Goal: Information Seeking & Learning: Learn about a topic

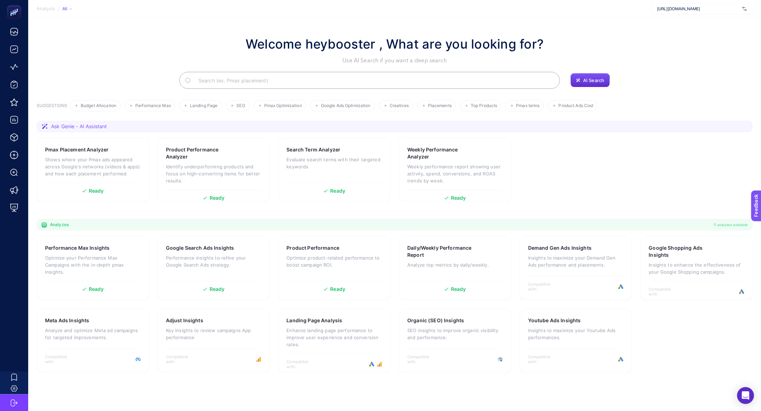
click at [677, 4] on div "[URL][DOMAIN_NAME]" at bounding box center [701, 8] width 101 height 11
type input "[PERSON_NAME]"
click at [678, 29] on div "[PERSON_NAME]" at bounding box center [701, 34] width 101 height 11
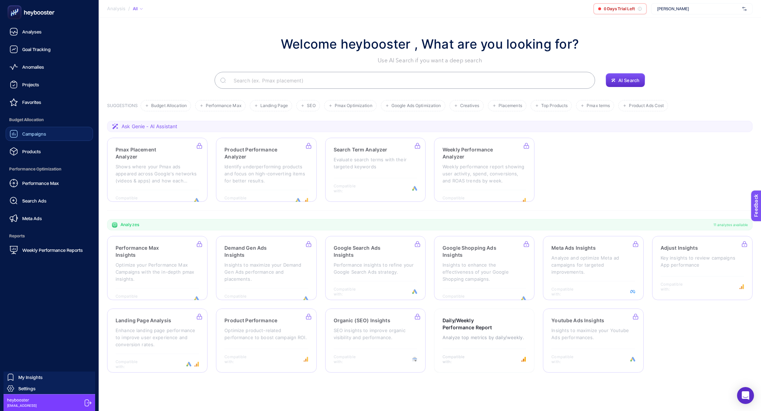
click at [27, 138] on div "Campaigns" at bounding box center [28, 134] width 37 height 8
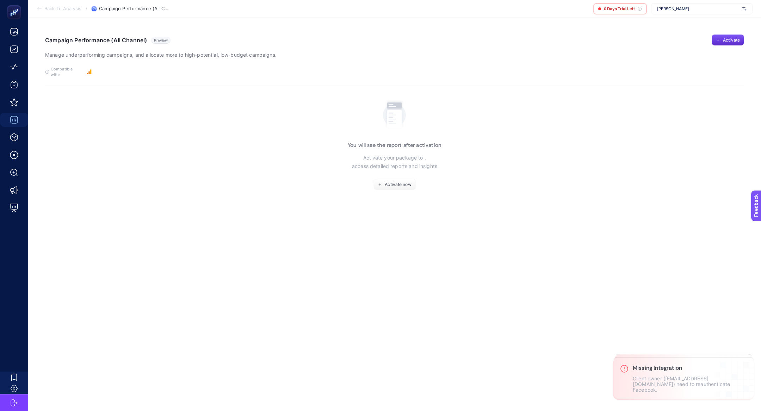
click at [683, 1] on section "Back To Analysis / Campaign Performance (All Channel) 0 Days Trial Left [PERSON…" at bounding box center [394, 9] width 733 height 18
click at [684, 10] on span "[PERSON_NAME]" at bounding box center [698, 9] width 82 height 6
type input "[PERSON_NAME]"
click at [687, 31] on div "[URL][DOMAIN_NAME][PERSON_NAME]" at bounding box center [701, 34] width 101 height 11
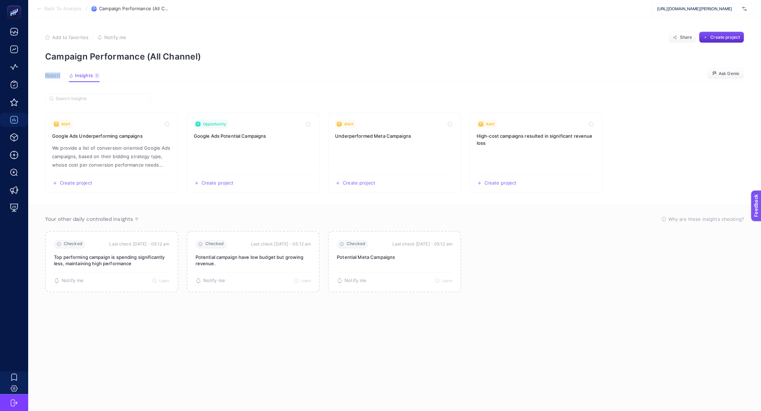
click at [39, 78] on article "Add to favorites false Notify me Share Create project Campaign Performance (All…" at bounding box center [394, 214] width 733 height 393
click at [49, 76] on span "Report" at bounding box center [52, 76] width 15 height 6
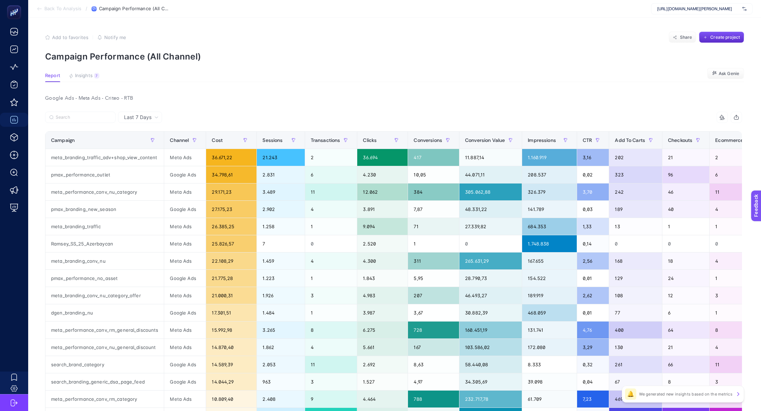
click at [117, 76] on section "Report Insights 7 We generated new insights based on the metrics Ask Genie" at bounding box center [394, 77] width 699 height 9
click at [722, 8] on span "[URL][DOMAIN_NAME][PERSON_NAME]" at bounding box center [698, 9] width 82 height 6
type input "[PERSON_NAME]"
click at [715, 29] on div "KİP" at bounding box center [701, 34] width 101 height 11
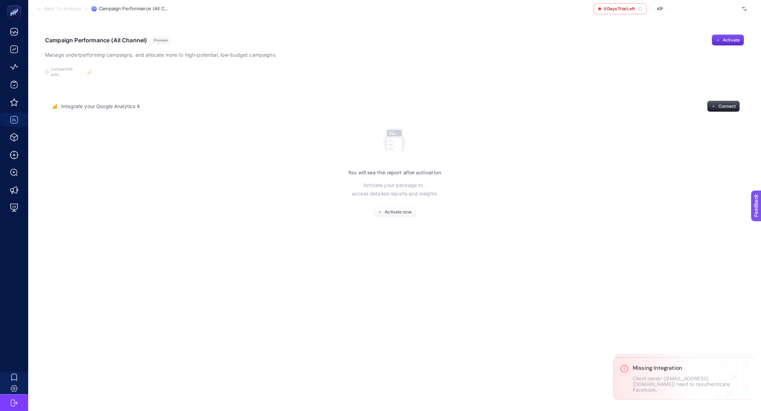
click at [682, 11] on span "KİP" at bounding box center [698, 9] width 82 height 6
type input "[PERSON_NAME]"
click at [700, 32] on span "[URL][DOMAIN_NAME][PERSON_NAME]" at bounding box center [694, 35] width 75 height 6
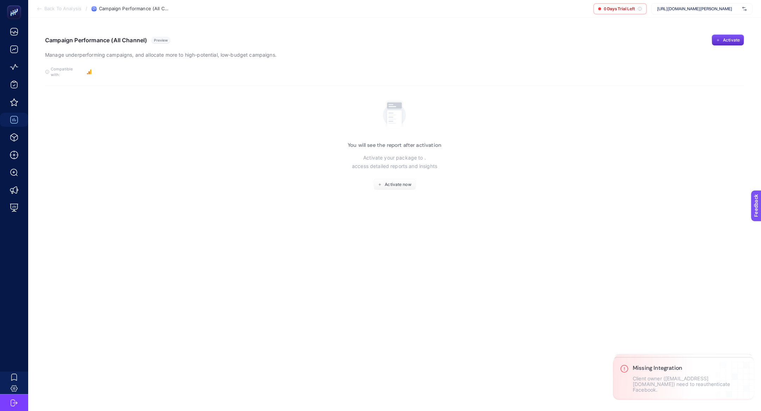
click at [665, 9] on span "[URL][DOMAIN_NAME][PERSON_NAME]" at bounding box center [698, 9] width 82 height 6
type input "[PERSON_NAME]"
click at [669, 45] on div "KİP" at bounding box center [701, 45] width 101 height 11
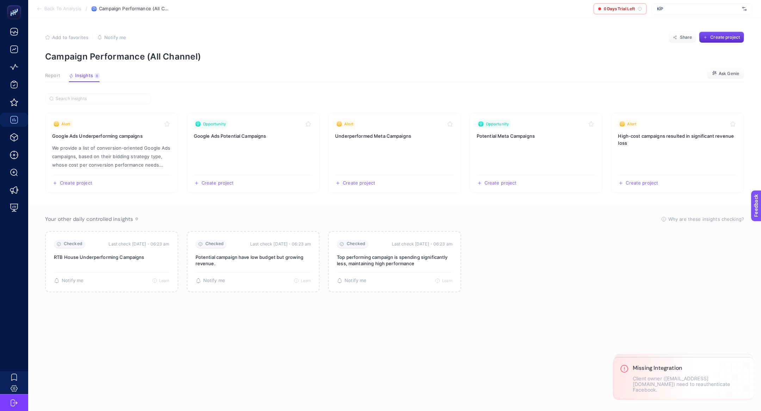
click at [48, 76] on span "Report" at bounding box center [52, 76] width 15 height 6
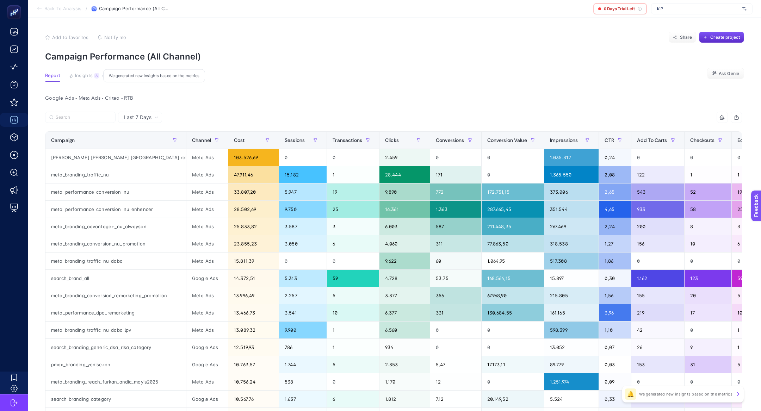
click at [81, 79] on button "Insights 8 We generated new insights based on the metrics" at bounding box center [84, 77] width 31 height 9
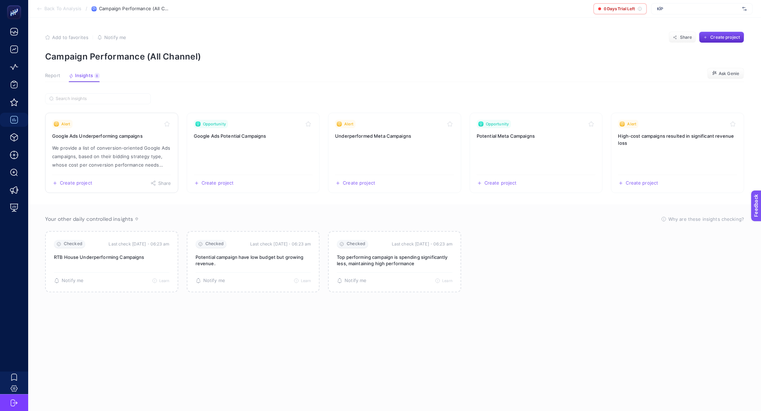
click at [112, 158] on p "We provide a list of conversion-oriented Google Ads campaigns, based on their b…" at bounding box center [111, 156] width 119 height 25
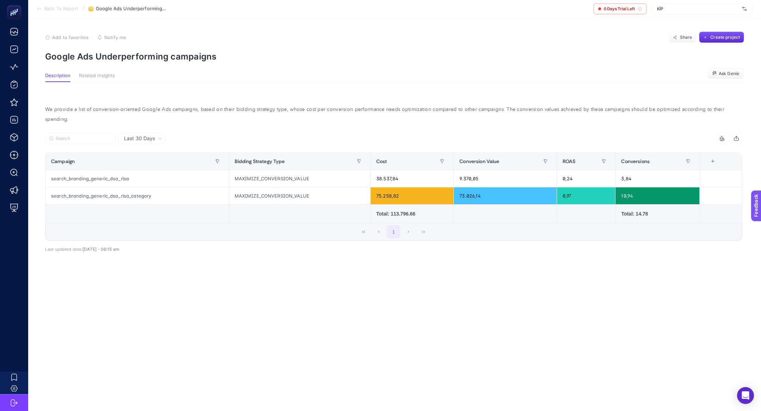
click at [144, 49] on section "Add to favorites false Notify me Share Create project Google Ads Underperformin…" at bounding box center [394, 47] width 699 height 30
copy article "Google Ads Underperforming campaigns"
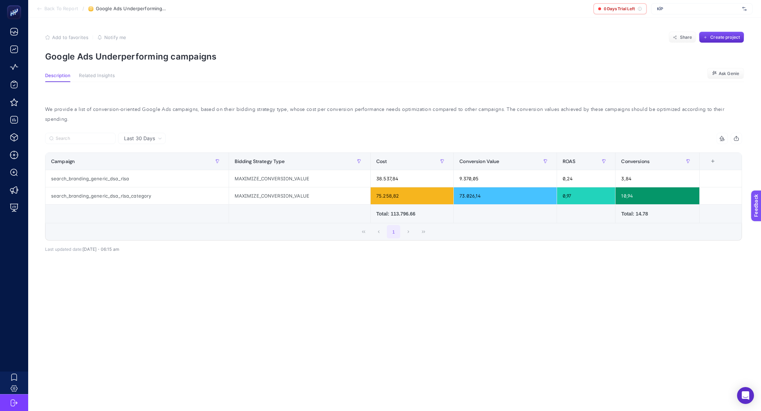
click at [127, 56] on p "Google Ads Underperforming campaigns" at bounding box center [394, 56] width 699 height 10
copy article "Google Ads Underperforming campaigns"
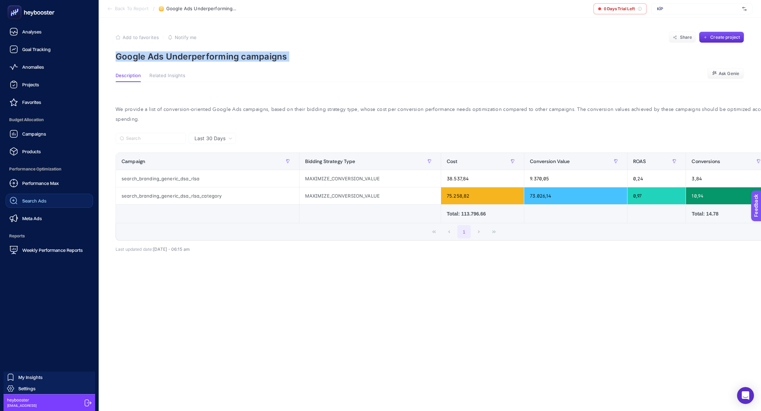
click at [38, 197] on div "Search Ads" at bounding box center [28, 201] width 37 height 8
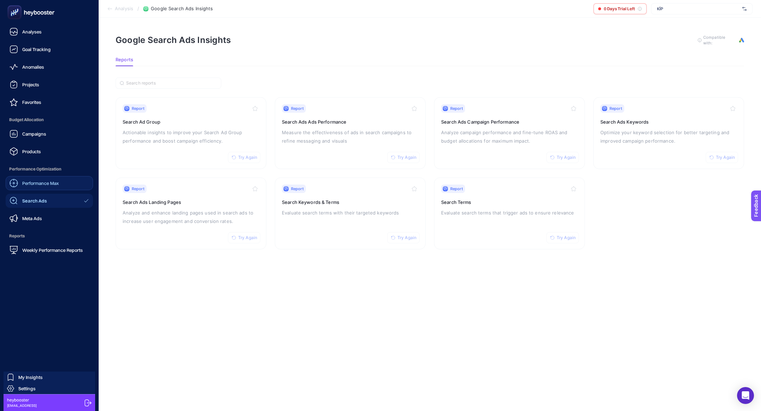
click at [36, 183] on span "Performance Max" at bounding box center [40, 183] width 37 height 6
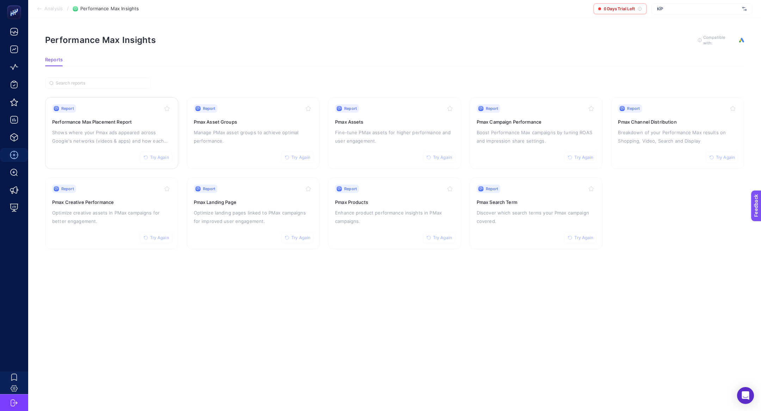
click at [106, 129] on p "Shows where your Pmax ads appeared across Google's networks (videos & apps) and…" at bounding box center [111, 136] width 119 height 17
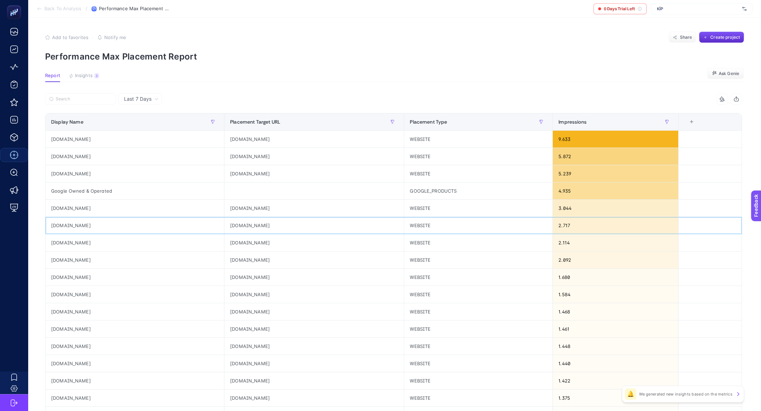
click at [73, 228] on div "[DOMAIN_NAME]" at bounding box center [134, 225] width 179 height 17
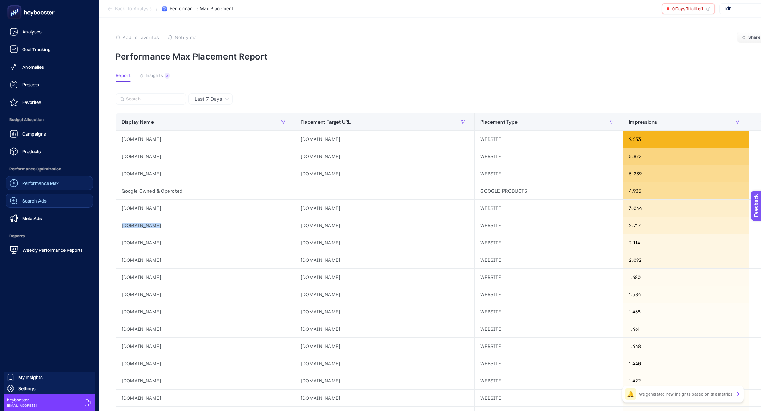
click at [46, 199] on link "Search Ads" at bounding box center [49, 201] width 87 height 14
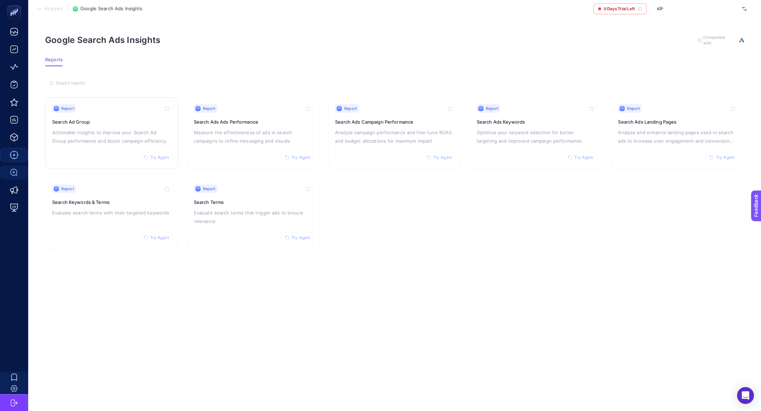
click at [83, 139] on p "Actionable insights to improve your Search Ad Group performance and boost campa…" at bounding box center [111, 136] width 119 height 17
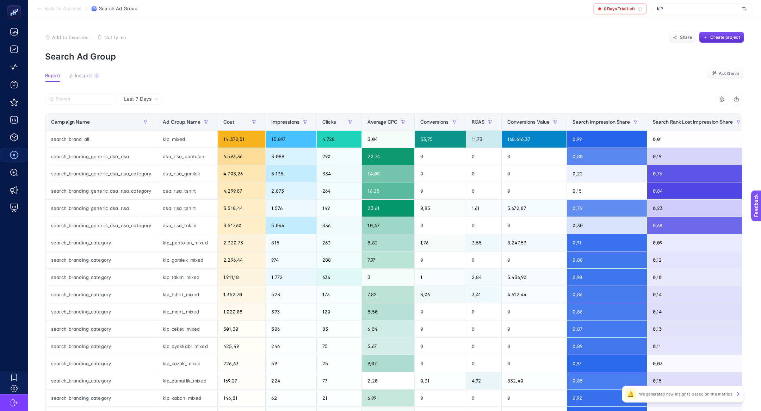
click at [85, 72] on article "Add to favorites false Notify me Share Create project Search Ad Group Report In…" at bounding box center [394, 293] width 733 height 550
click at [92, 79] on button "Insights 2 We generated new insights based on the metrics" at bounding box center [84, 77] width 31 height 9
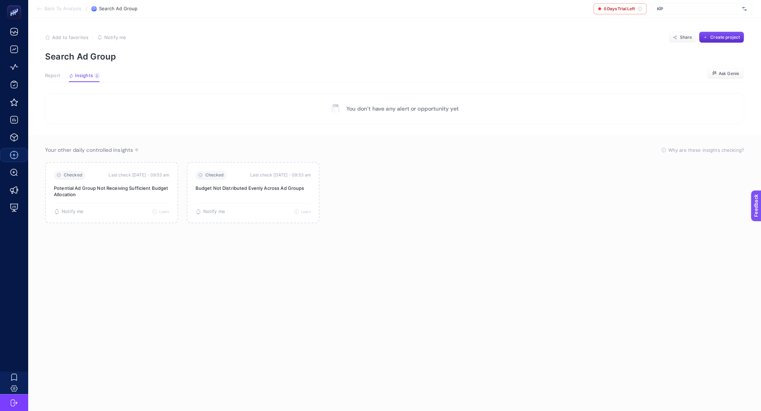
drag, startPoint x: 49, startPoint y: 76, endPoint x: 36, endPoint y: 129, distance: 54.0
click at [49, 76] on span "Report" at bounding box center [52, 76] width 15 height 6
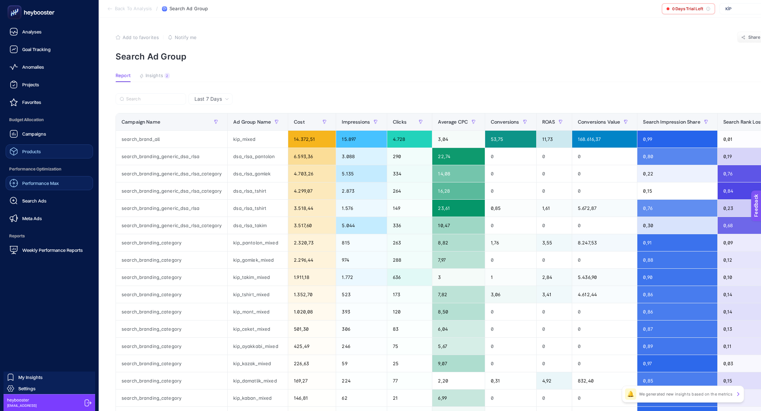
click at [35, 150] on span "Products" at bounding box center [31, 152] width 19 height 6
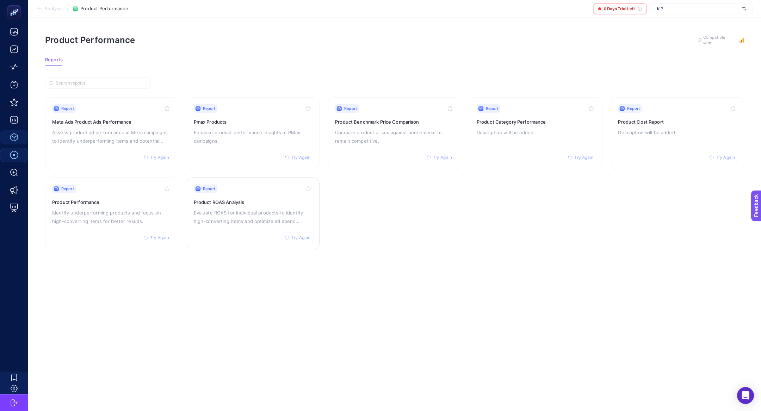
click at [269, 218] on p "Evaluate ROAS for individual products to identify high-converting items and opt…" at bounding box center [253, 217] width 119 height 17
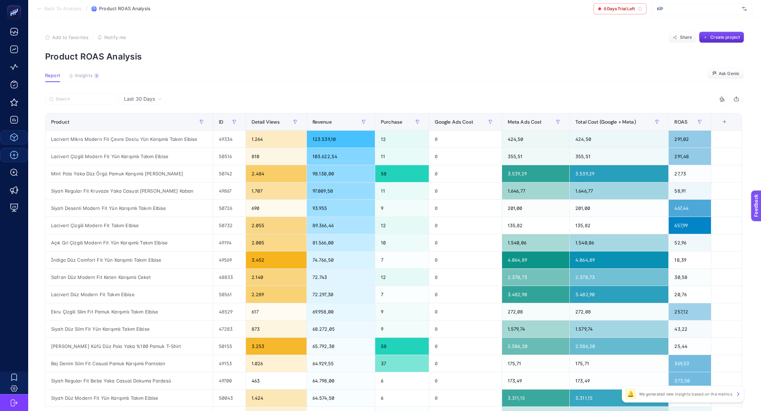
click at [95, 83] on article "Add to favorites false Notify me Share Create project Product ROAS Analysis Rep…" at bounding box center [394, 293] width 733 height 550
click at [89, 81] on button "Insights 9 We generated new insights based on the metrics" at bounding box center [84, 77] width 31 height 9
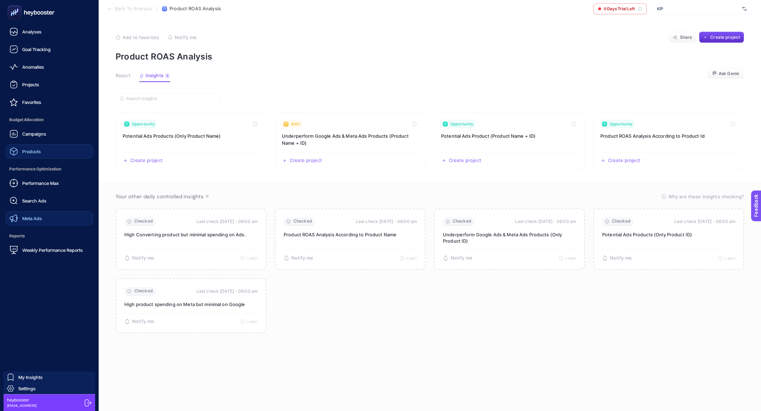
click at [51, 213] on link "Meta Ads" at bounding box center [49, 218] width 87 height 14
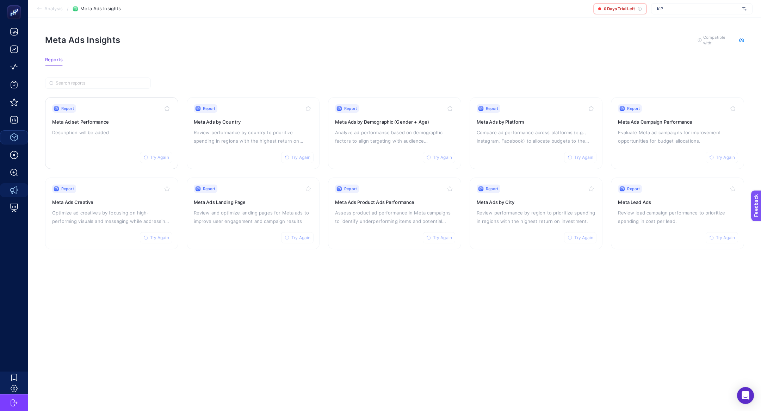
click at [113, 135] on p "Description will be added" at bounding box center [111, 132] width 119 height 8
click at [397, 199] on h3 "Meta Ads Product Ads Performance" at bounding box center [394, 202] width 119 height 7
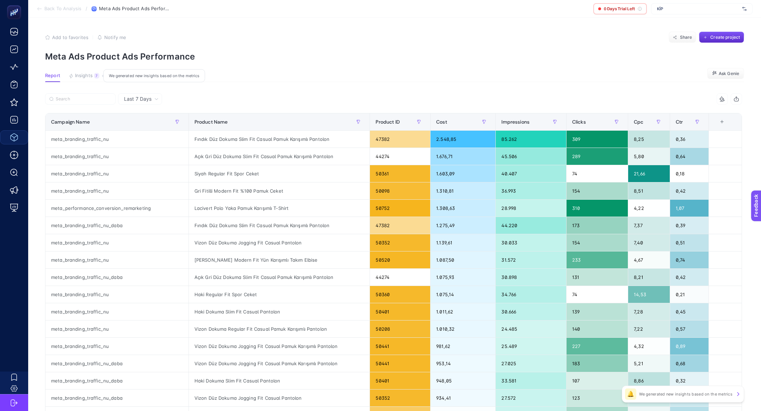
click at [96, 77] on div "7" at bounding box center [96, 76] width 5 height 6
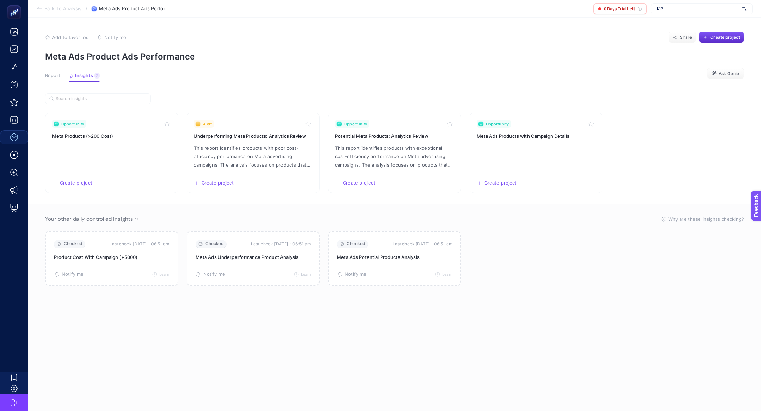
click at [58, 78] on span "Report" at bounding box center [52, 76] width 15 height 6
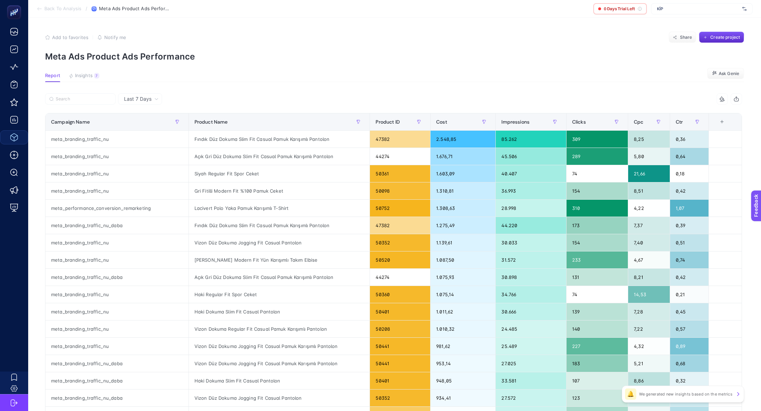
click at [101, 78] on section "Report Insights 7 We generated new insights based on the metrics Ask Genie" at bounding box center [394, 77] width 699 height 9
click at [95, 78] on div "7" at bounding box center [96, 76] width 5 height 6
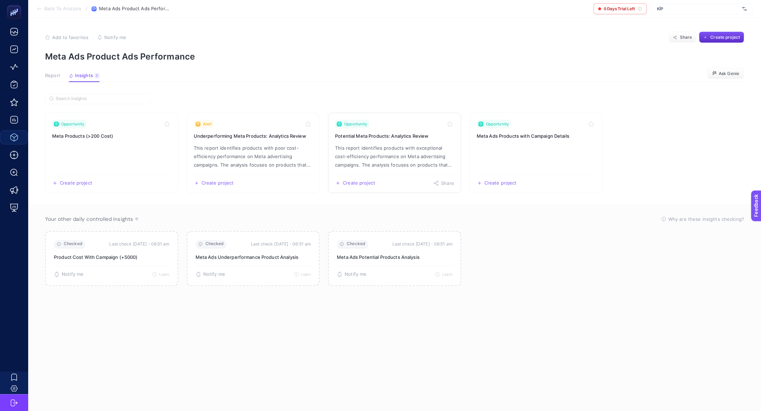
click at [399, 173] on link "Opportunity Potential Meta Products: Analytics Review This report identifies pr…" at bounding box center [394, 153] width 133 height 80
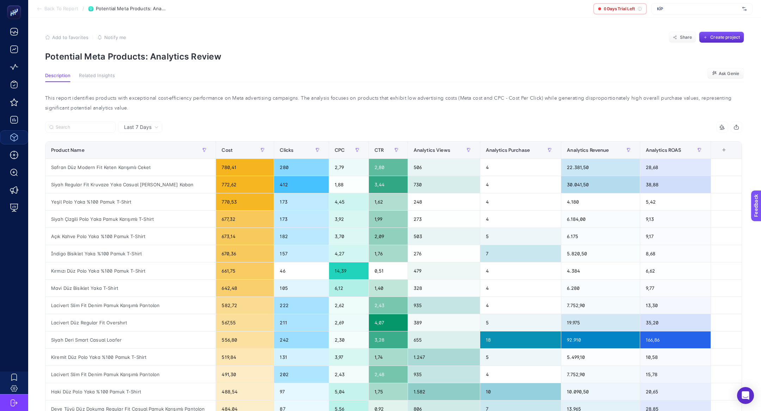
click at [160, 56] on p "Potential Meta Products: Analytics Review" at bounding box center [394, 56] width 699 height 10
click at [143, 48] on section "Add to favorites false Notify me Share Create project Potential Meta Products: …" at bounding box center [394, 47] width 699 height 30
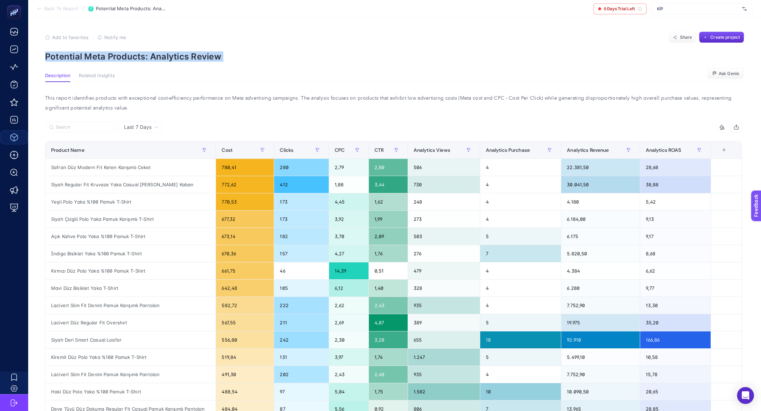
click at [143, 48] on section "Add to favorites false Notify me Share Create project Potential Meta Products: …" at bounding box center [394, 47] width 699 height 30
copy article "Potential Meta Products: Analytics Review"
click at [153, 62] on article "Add to favorites false Notify me Share Create project Potential Meta Products: …" at bounding box center [394, 310] width 733 height 584
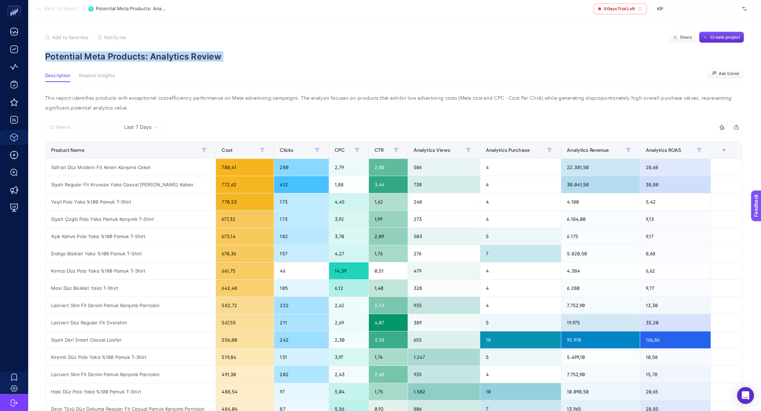
click at [153, 62] on article "Add to favorites false Notify me Share Create project Potential Meta Products: …" at bounding box center [394, 310] width 733 height 584
copy article "Potential Meta Products: Analytics Review"
click at [707, 10] on span "KİP" at bounding box center [698, 9] width 82 height 6
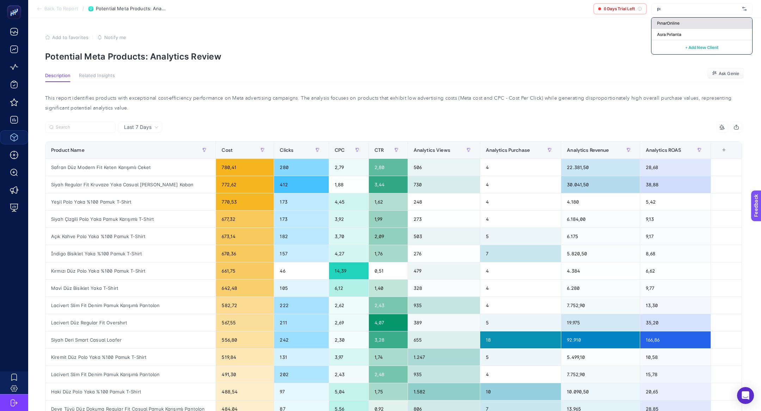
type input "pı"
click at [740, 29] on div "PınarOnline" at bounding box center [701, 34] width 101 height 11
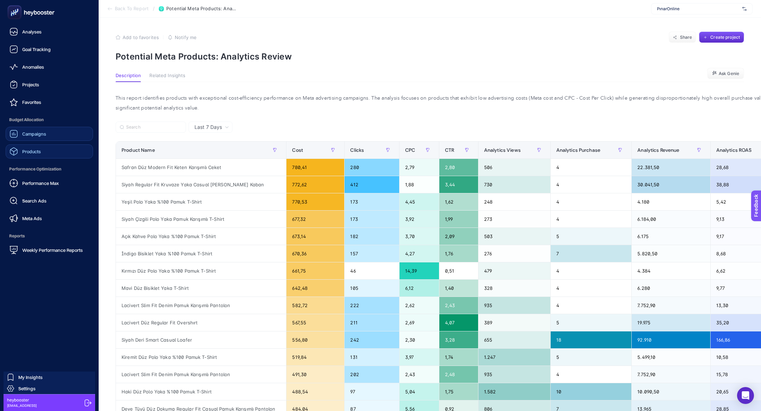
click at [35, 135] on span "Campaigns" at bounding box center [34, 134] width 24 height 6
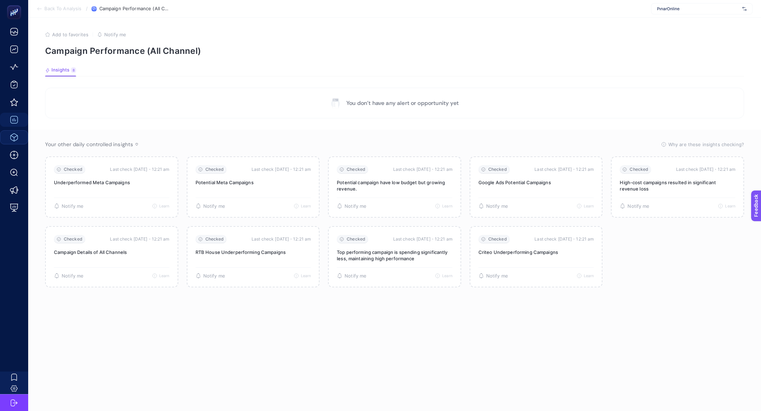
click at [692, 10] on span "PınarOnline" at bounding box center [698, 9] width 82 height 6
type input "pinar"
click at [691, 25] on span "[URL][DOMAIN_NAME]" at bounding box center [678, 23] width 43 height 6
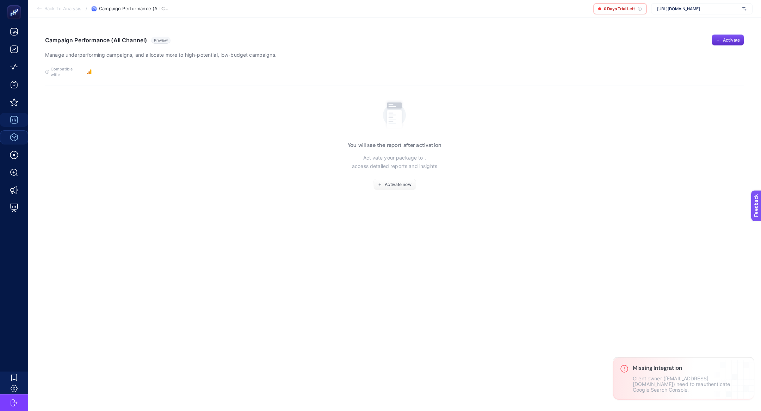
click at [662, 12] on div "[URL][DOMAIN_NAME]" at bounding box center [701, 8] width 101 height 11
type input "pinar"
click at [663, 40] on div "+ Add New Client" at bounding box center [701, 47] width 101 height 14
type input "pinar"
click at [673, 35] on span "[DOMAIN_NAME]" at bounding box center [673, 35] width 32 height 6
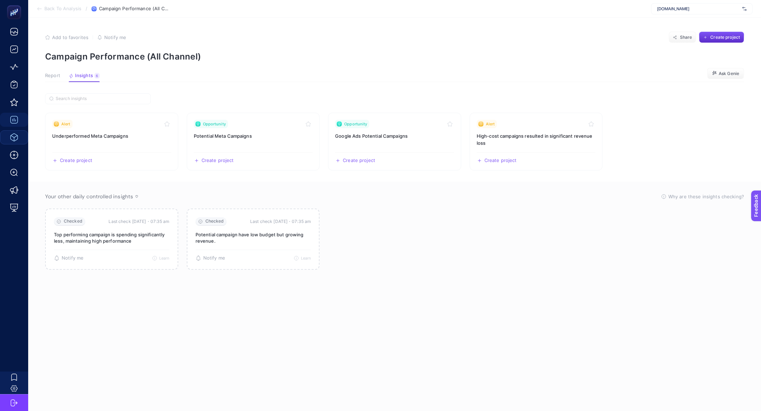
click at [52, 69] on article "Add to favorites false Notify me Share Create project Campaign Performance (All…" at bounding box center [394, 214] width 733 height 393
click at [52, 72] on article "Add to favorites false Notify me Share Create project Campaign Performance (All…" at bounding box center [394, 214] width 733 height 393
click at [54, 75] on span "Report" at bounding box center [52, 76] width 15 height 6
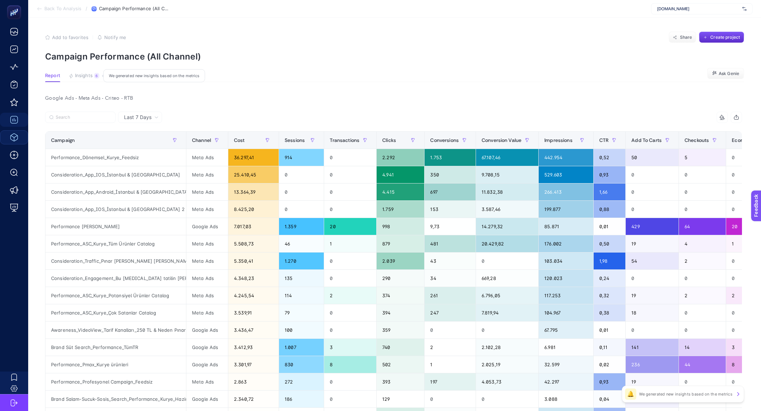
click at [83, 76] on span "Insights" at bounding box center [84, 76] width 18 height 6
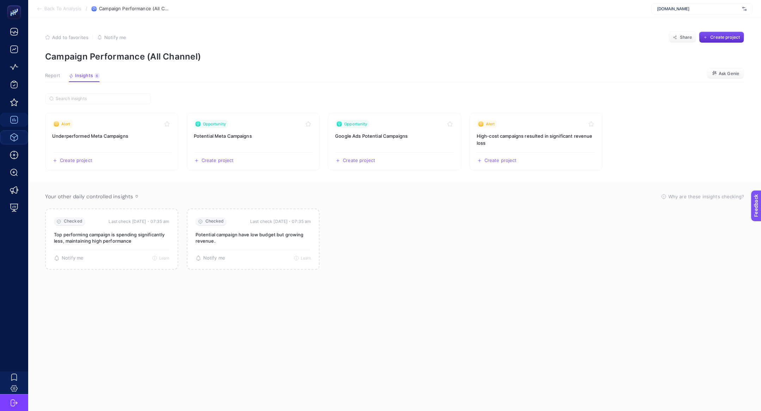
click at [56, 71] on article "Add to favorites false Notify me Share Create project Campaign Performance (All…" at bounding box center [394, 214] width 733 height 393
click at [56, 74] on span "Report" at bounding box center [52, 76] width 15 height 6
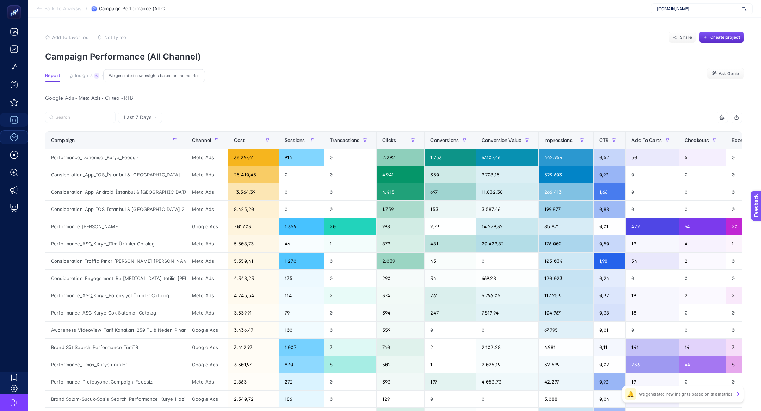
click at [79, 76] on span "Insights" at bounding box center [84, 76] width 18 height 6
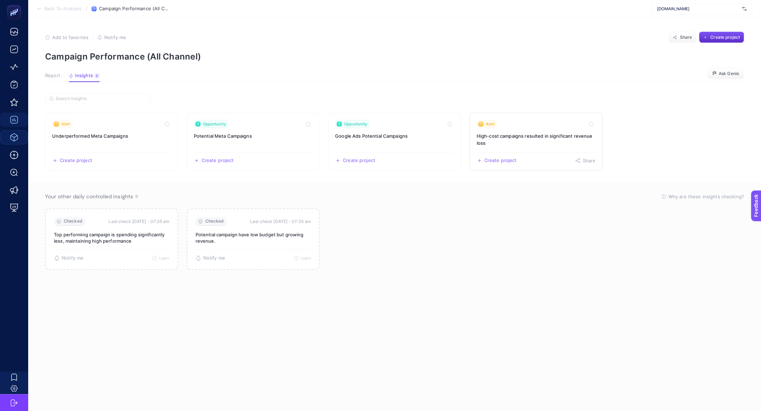
click at [532, 144] on h3 "High-cost campaigns resulted in significant revenue loss" at bounding box center [536, 139] width 119 height 14
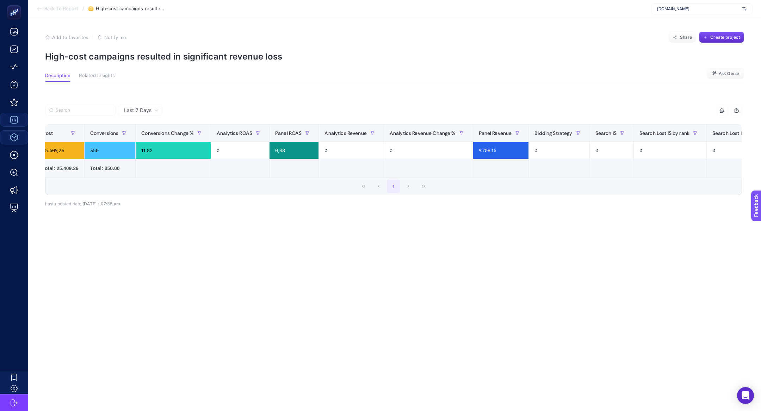
scroll to position [0, 225]
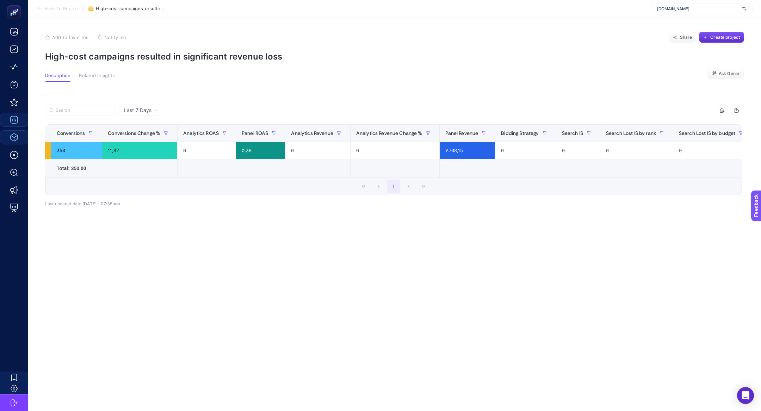
click at [759, 133] on div "+" at bounding box center [765, 133] width 13 height 6
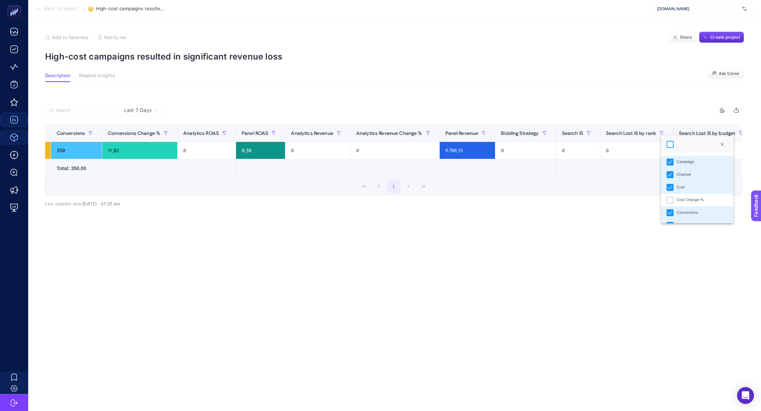
click at [669, 146] on div at bounding box center [669, 144] width 7 height 7
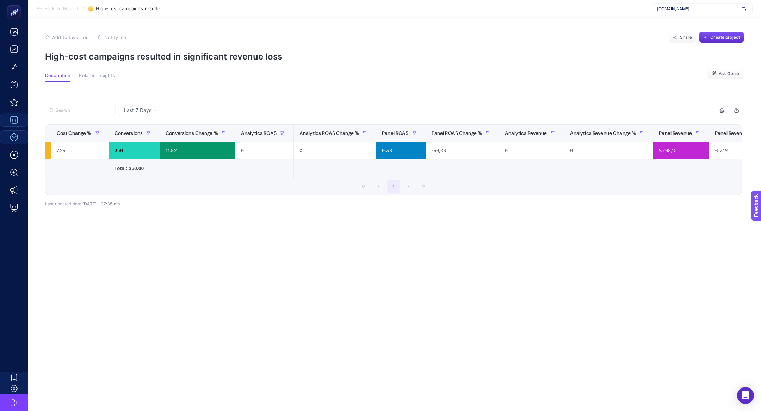
click at [564, 236] on div "Last 7 Days 12 items selected Campaign Channel Cost Cost Change % Conversions C…" at bounding box center [393, 174] width 708 height 138
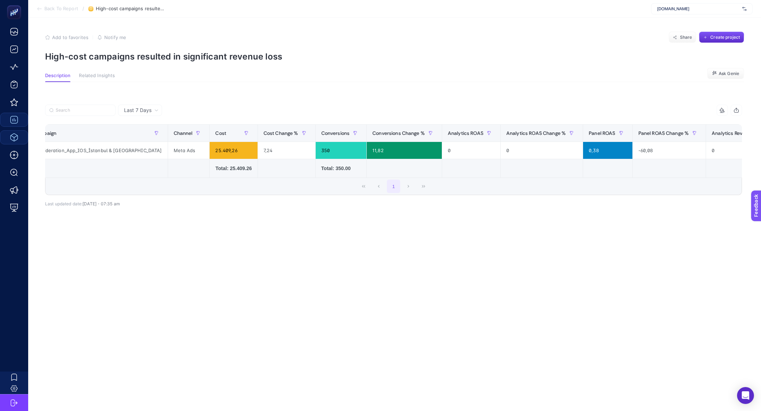
scroll to position [0, 0]
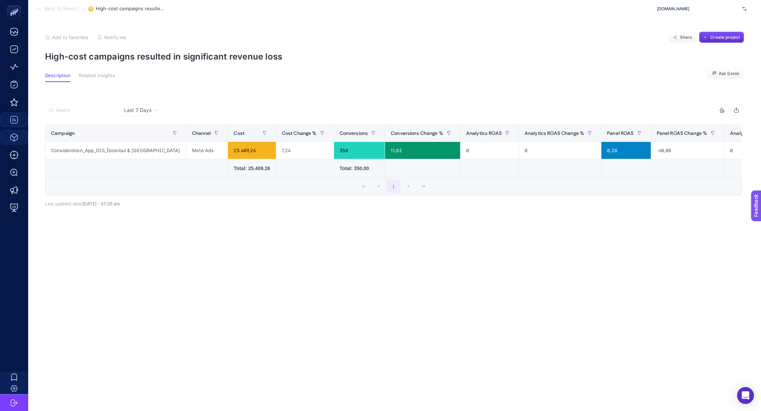
click at [157, 67] on article "Add to favorites false Notify me Share Create project High-cost campaigns resul…" at bounding box center [394, 214] width 733 height 393
click at [156, 56] on p "High-cost campaigns resulted in significant revenue loss" at bounding box center [394, 56] width 699 height 10
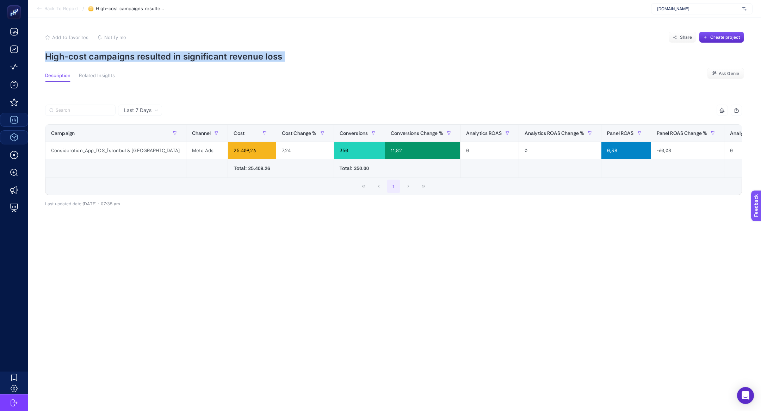
click at [156, 56] on p "High-cost campaigns resulted in significant revenue loss" at bounding box center [394, 56] width 699 height 10
copy article "High-cost campaigns resulted in significant revenue loss"
click at [161, 47] on section "Add to favorites false Notify me Share Create project High-cost campaigns resul…" at bounding box center [394, 47] width 699 height 30
click at [161, 50] on section "Add to favorites false Notify me Share Create project High-cost campaigns resul…" at bounding box center [394, 47] width 699 height 30
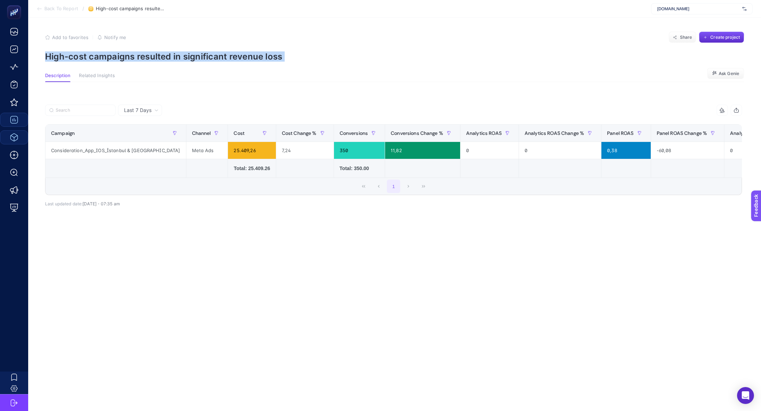
click at [161, 50] on section "Add to favorites false Notify me Share Create project High-cost campaigns resul…" at bounding box center [394, 47] width 699 height 30
copy article "High-cost campaigns resulted in significant revenue loss"
click at [691, 7] on span "[DOMAIN_NAME]" at bounding box center [698, 9] width 82 height 6
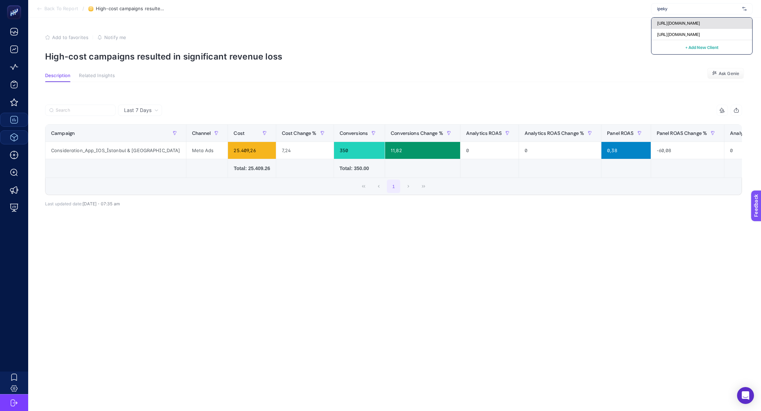
type input "ipeky"
click at [697, 23] on span "[URL][DOMAIN_NAME]" at bounding box center [678, 23] width 43 height 6
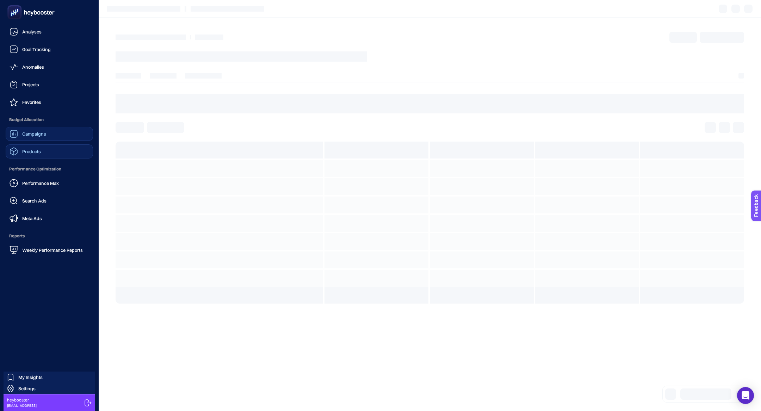
click at [20, 122] on span "Budget Allocation" at bounding box center [49, 120] width 87 height 14
click at [25, 130] on div "Campaigns" at bounding box center [28, 134] width 37 height 8
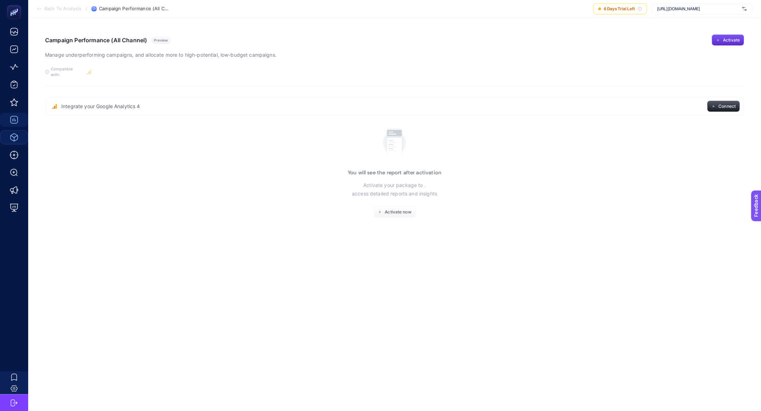
click at [710, 11] on span "[URL][DOMAIN_NAME]" at bounding box center [698, 9] width 82 height 6
type input "ipekyo"
click at [719, 35] on div "[URL][DOMAIN_NAME]" at bounding box center [701, 34] width 101 height 11
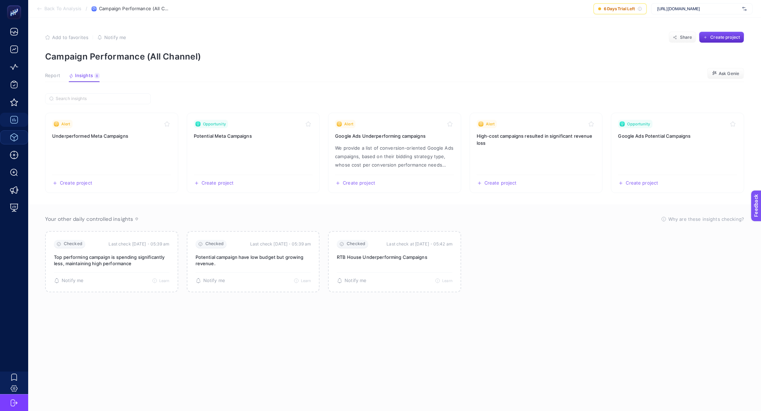
click at [69, 80] on button "Report" at bounding box center [84, 77] width 31 height 9
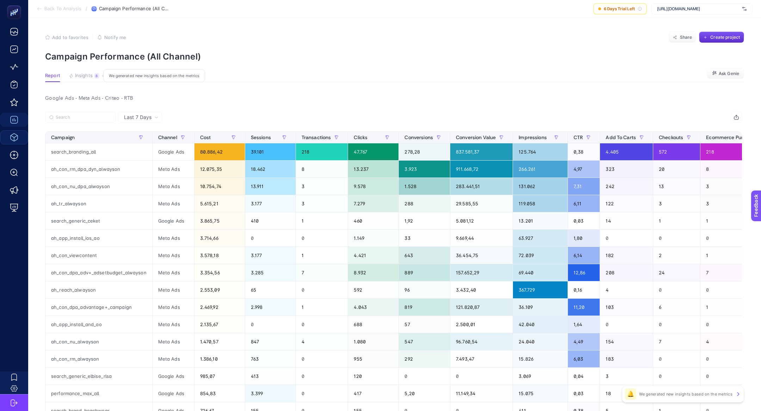
click at [85, 79] on button "Insights 8 We generated new insights based on the metrics" at bounding box center [84, 77] width 31 height 9
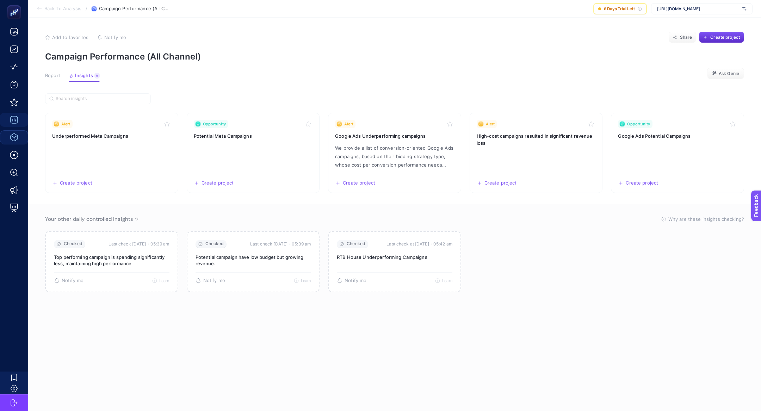
click at [716, 6] on span "[URL][DOMAIN_NAME]" at bounding box center [698, 9] width 82 height 6
type input "twis"
click at [589, 25] on article "Add to favorites false Notify me Share Create project Campaign Performance (All…" at bounding box center [394, 214] width 733 height 393
click at [375, 147] on p "We provide a list of conversion-oriented Google Ads campaigns, based on their b…" at bounding box center [394, 156] width 119 height 25
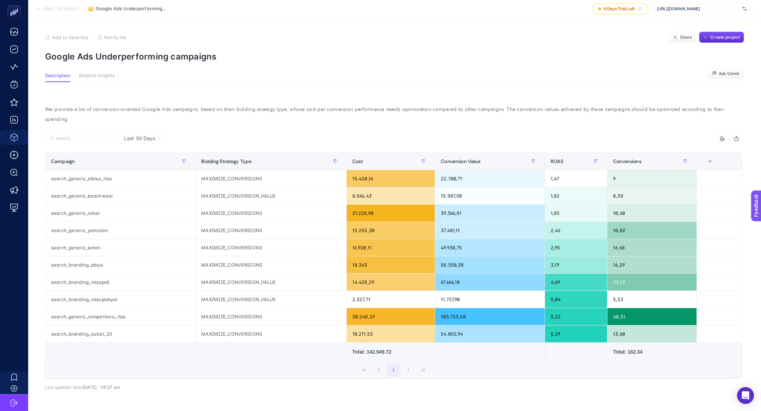
click at [124, 53] on p "Google Ads Underperforming campaigns" at bounding box center [394, 56] width 699 height 10
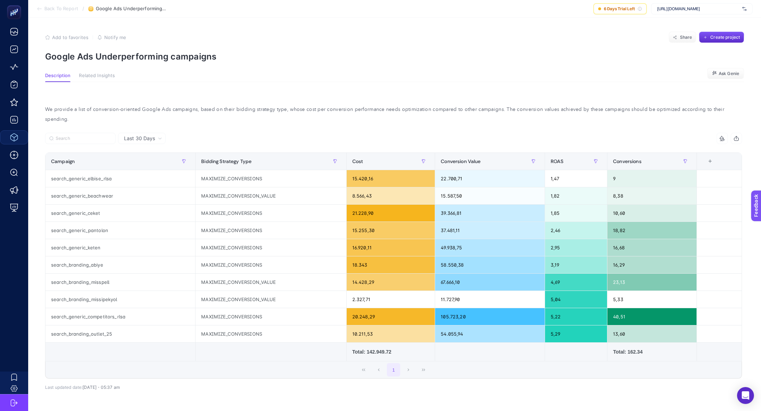
click at [124, 53] on p "Google Ads Underperforming campaigns" at bounding box center [394, 56] width 699 height 10
copy article "Google Ads Underperforming campaigns"
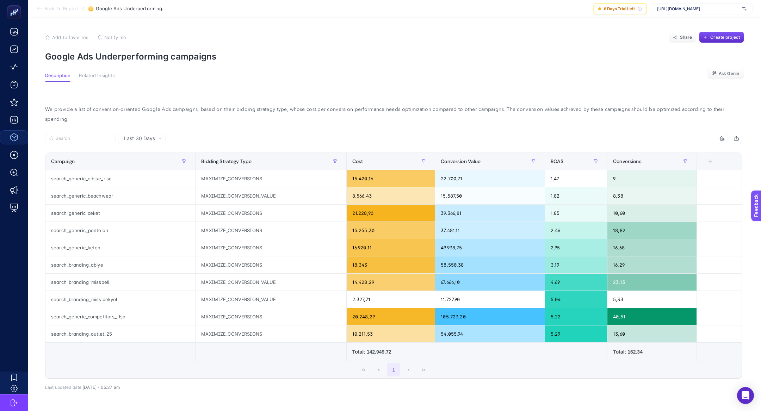
click at [136, 53] on p "Google Ads Underperforming campaigns" at bounding box center [394, 56] width 699 height 10
copy article "Google Ads Underperforming campaigns"
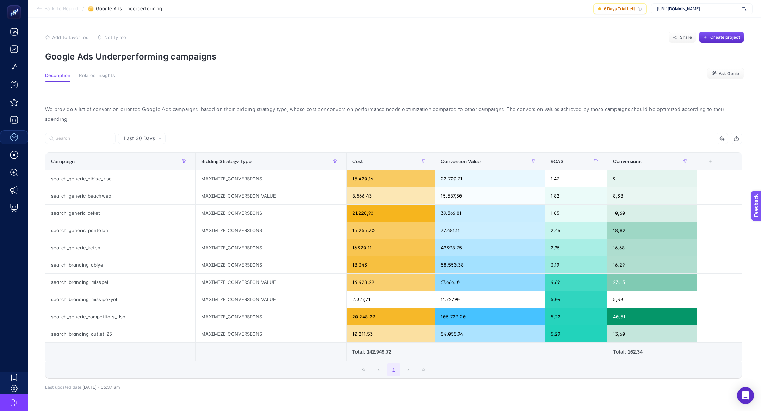
click at [128, 55] on p "Google Ads Underperforming campaigns" at bounding box center [394, 56] width 699 height 10
copy article "Google Ads Underperforming campaigns"
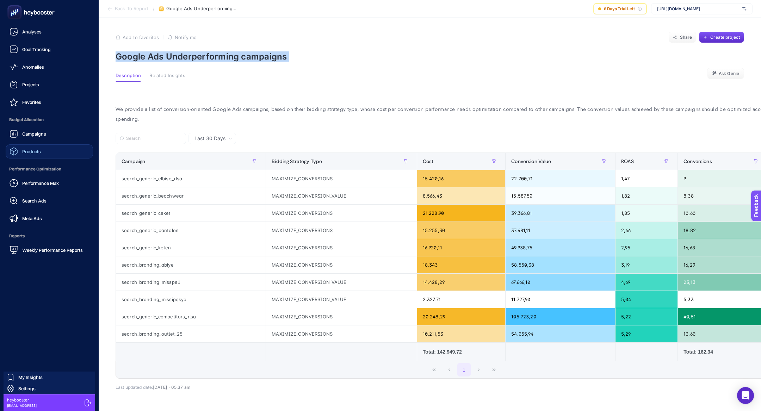
click at [54, 151] on link "Products" at bounding box center [49, 151] width 87 height 14
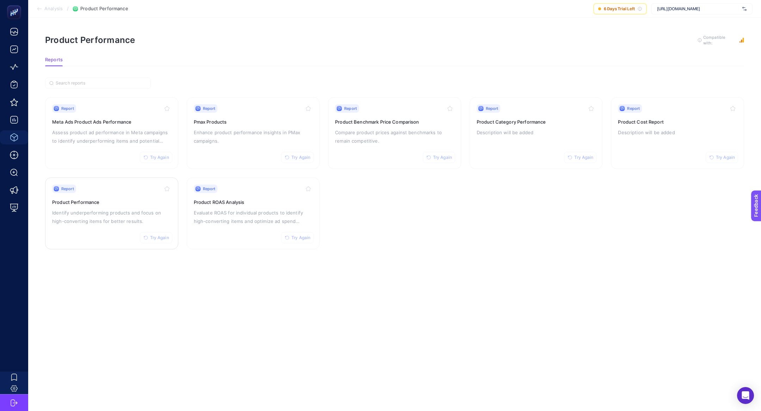
click at [125, 207] on div "Report Try Again Product Performance Identify underperforming products and focu…" at bounding box center [111, 214] width 119 height 58
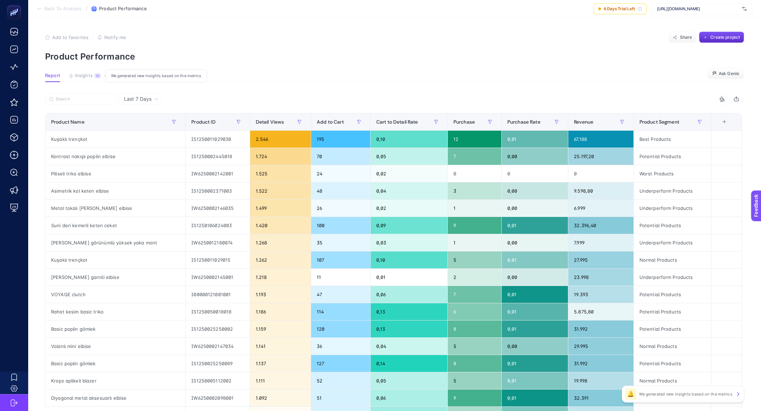
click at [84, 79] on button "Insights 10 We generated new insights based on the metrics" at bounding box center [85, 77] width 32 height 9
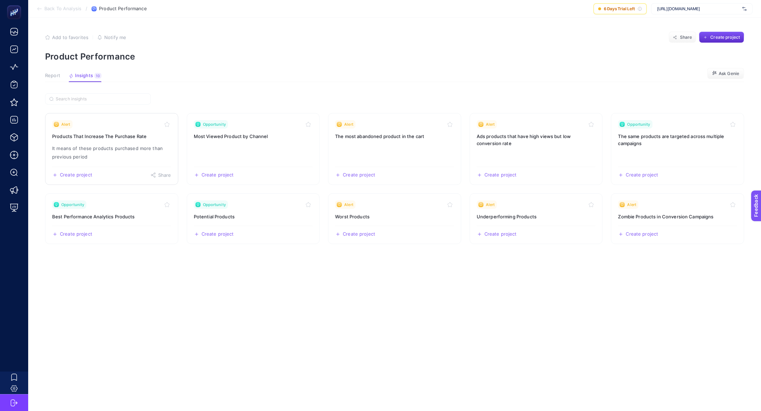
click at [101, 146] on p "It means of these products purchased more than previous period" at bounding box center [111, 152] width 119 height 17
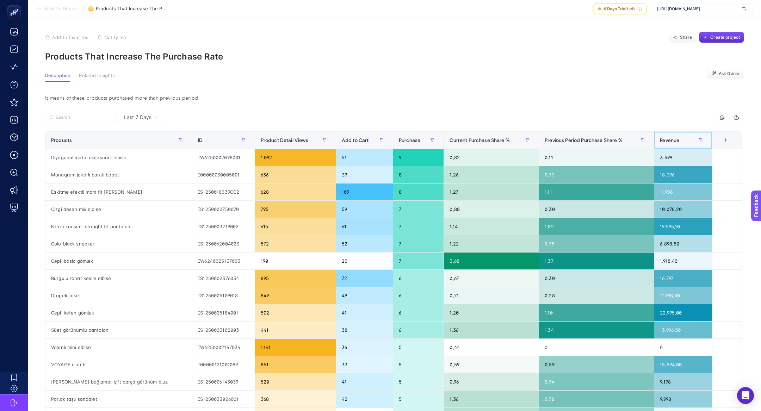
click at [666, 139] on span "Revenue" at bounding box center [669, 140] width 19 height 6
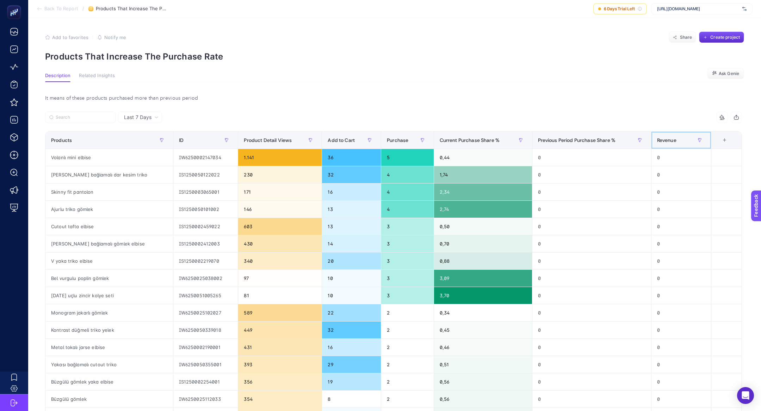
click at [666, 139] on span "Revenue" at bounding box center [666, 140] width 19 height 6
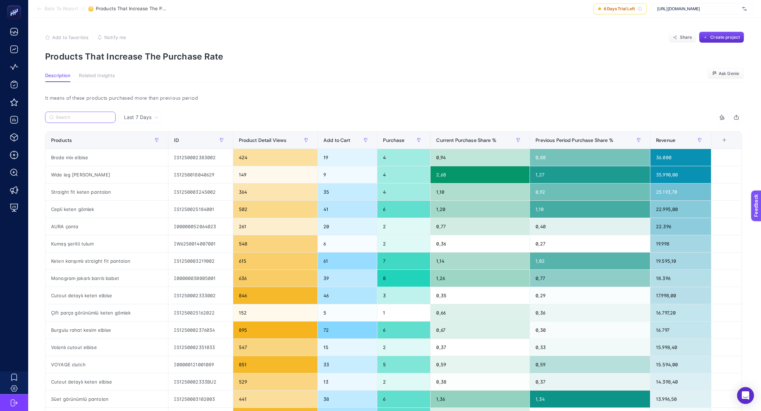
click at [81, 119] on input "Search" at bounding box center [84, 117] width 56 height 5
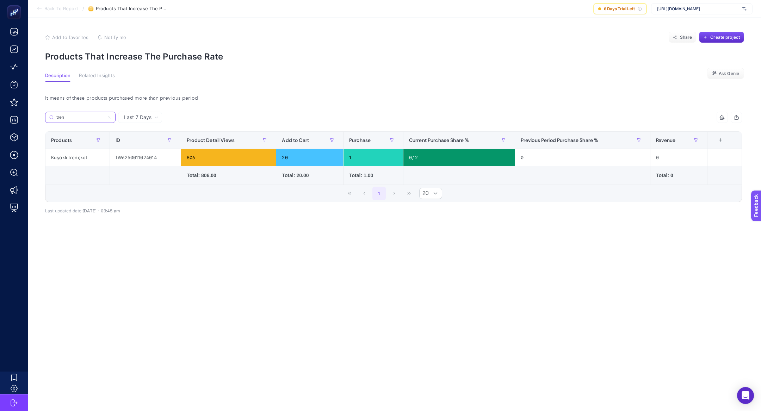
type input "tren"
click at [107, 117] on icon at bounding box center [109, 117] width 4 height 4
click at [104, 117] on input "tren" at bounding box center [80, 117] width 48 height 5
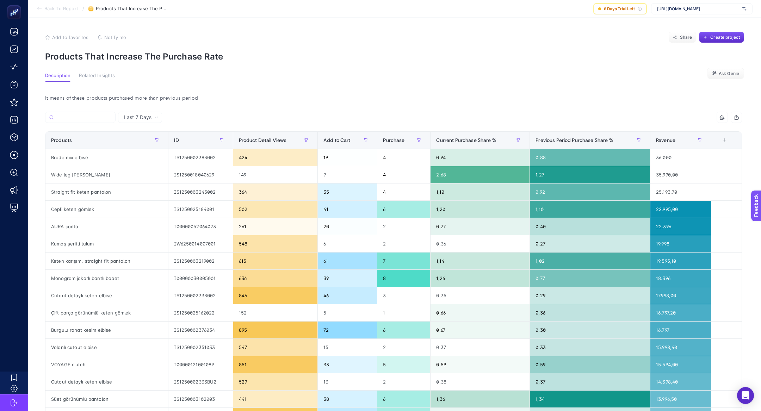
click at [50, 9] on span "Back To Report" at bounding box center [61, 9] width 34 height 6
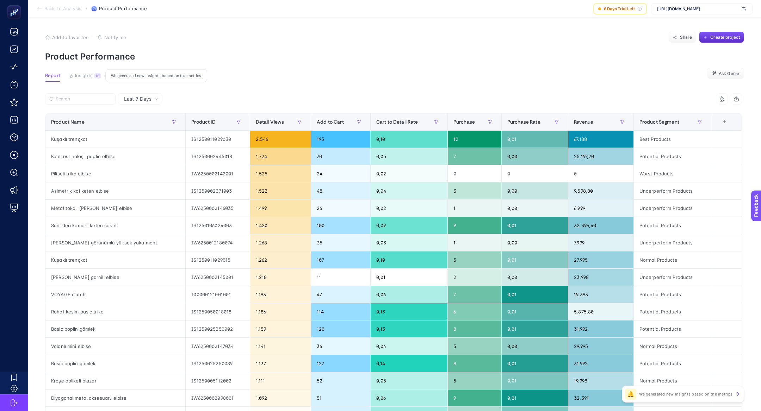
click at [95, 75] on div "10" at bounding box center [97, 76] width 7 height 6
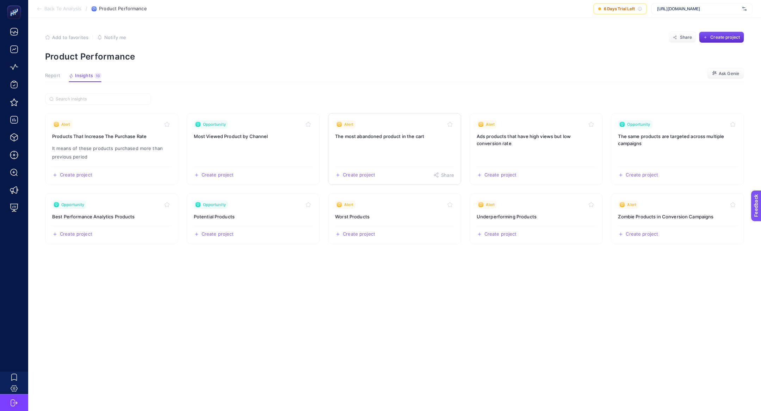
click at [393, 153] on link "Alert The most abandoned product in the cart Create project Share" at bounding box center [394, 149] width 133 height 72
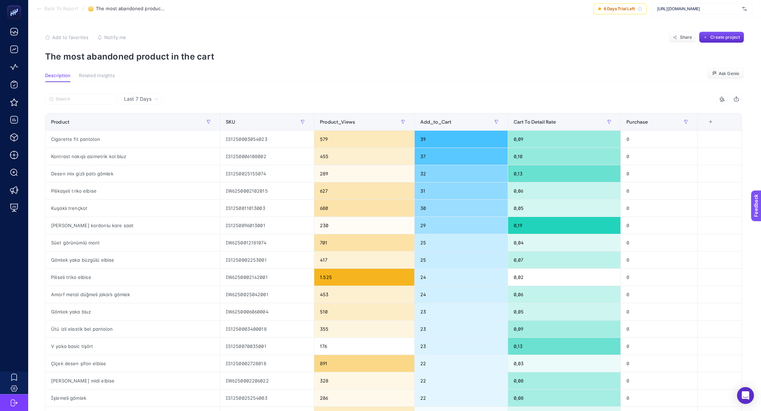
click at [154, 58] on p "The most abandoned product in the cart" at bounding box center [394, 56] width 699 height 10
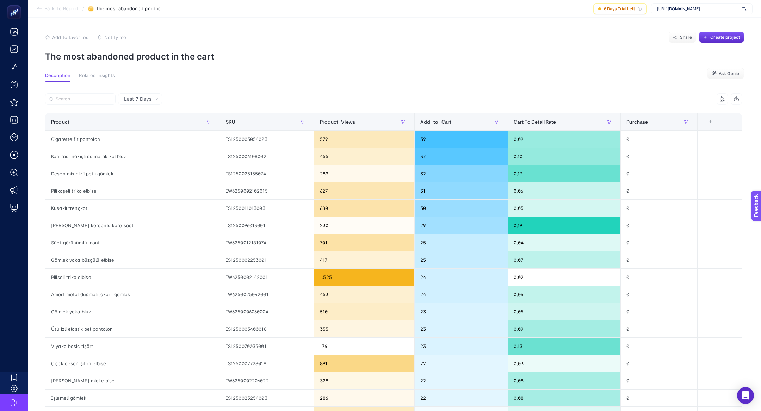
click at [154, 45] on section "Add to favorites false Notify me Share Create project The most abandoned produc…" at bounding box center [394, 47] width 699 height 30
click at [154, 49] on section "Add to favorites false Notify me Share Create project The most abandoned produc…" at bounding box center [394, 47] width 699 height 30
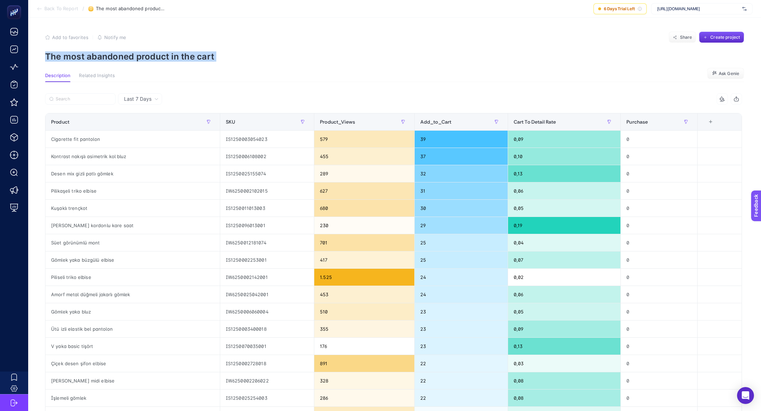
copy article "The most abandoned product in the cart"
click at [88, 142] on div "Cigarette fit pantolon" at bounding box center [132, 139] width 174 height 17
click at [243, 140] on div "IS1250003054023" at bounding box center [267, 139] width 94 height 17
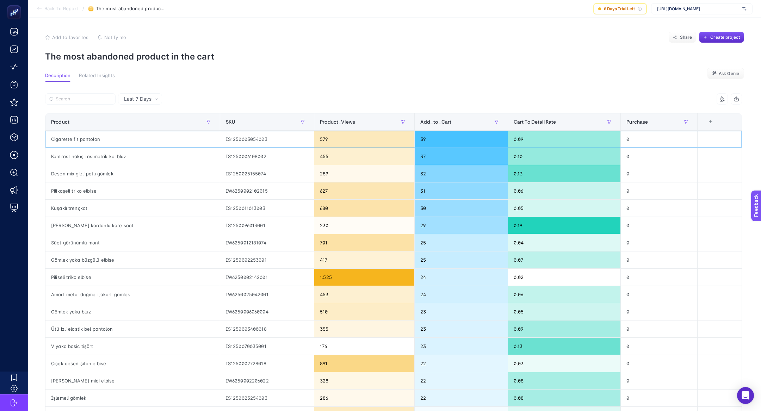
click at [243, 140] on div "IS1250003054023" at bounding box center [267, 139] width 94 height 17
